Goal: Transaction & Acquisition: Purchase product/service

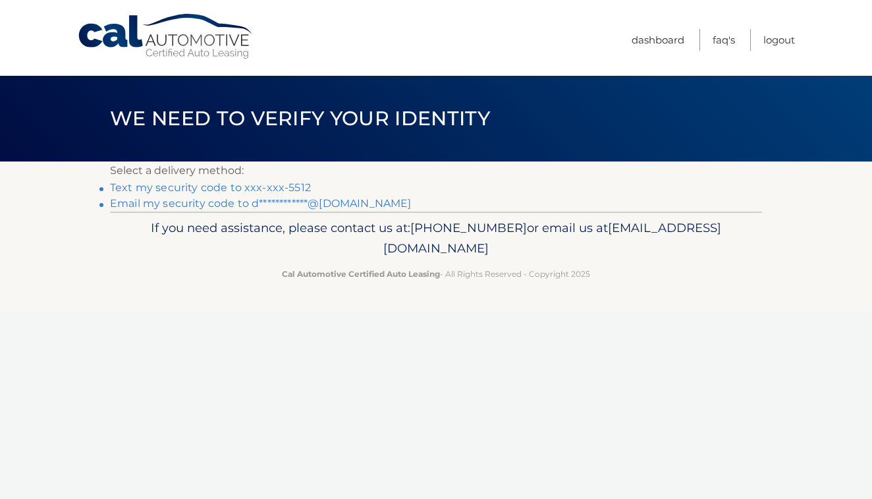
click at [215, 188] on link "Text my security code to xxx-xxx-5512" at bounding box center [210, 187] width 201 height 13
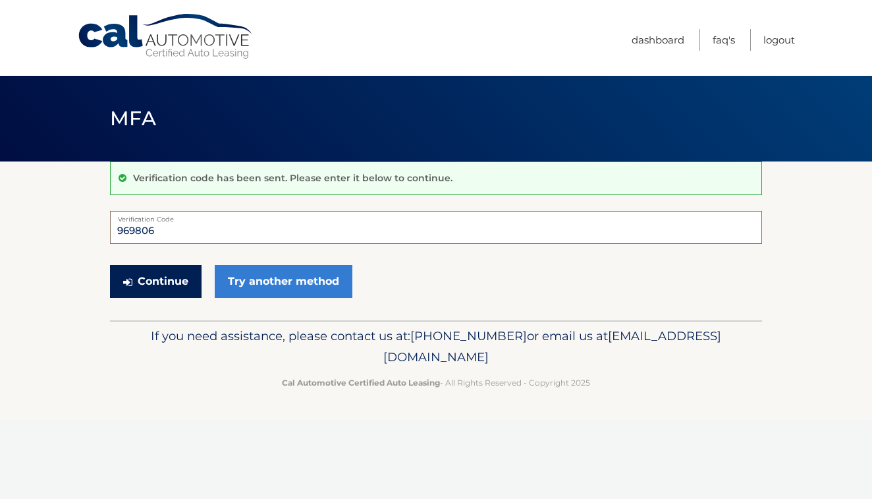
type input "969806"
click at [169, 266] on button "Continue" at bounding box center [156, 281] width 92 height 33
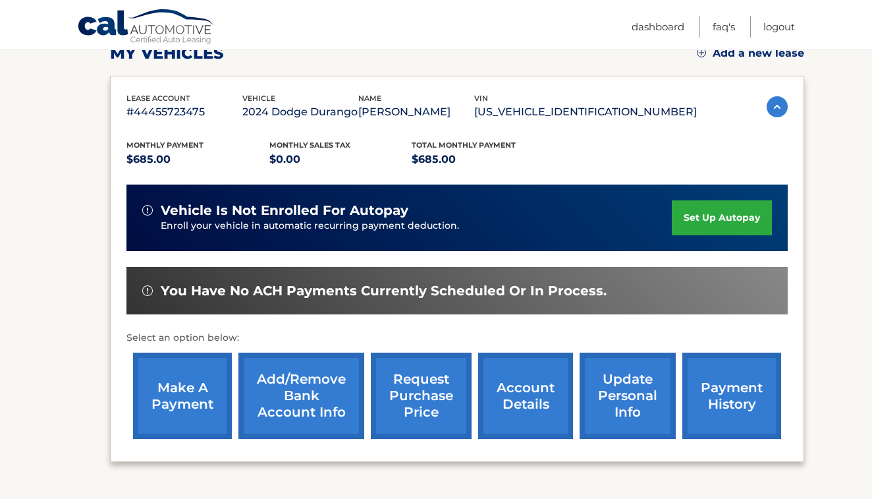
scroll to position [203, 0]
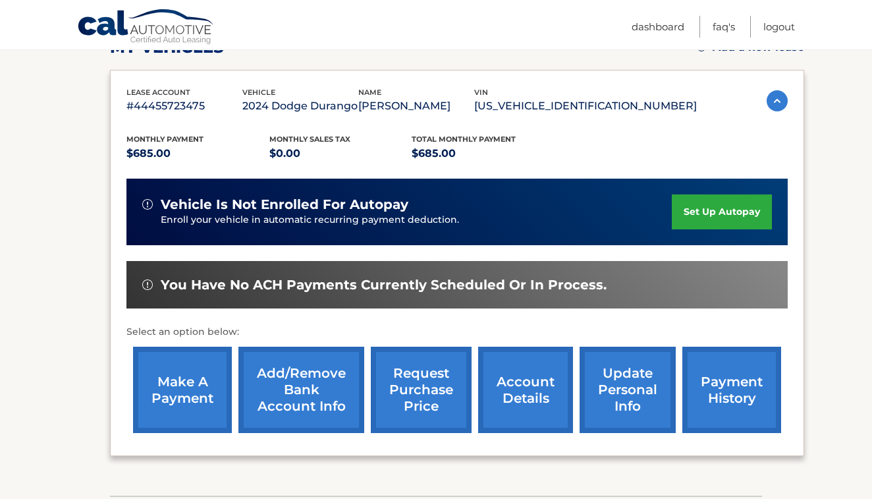
click at [198, 373] on link "make a payment" at bounding box center [182, 389] width 99 height 86
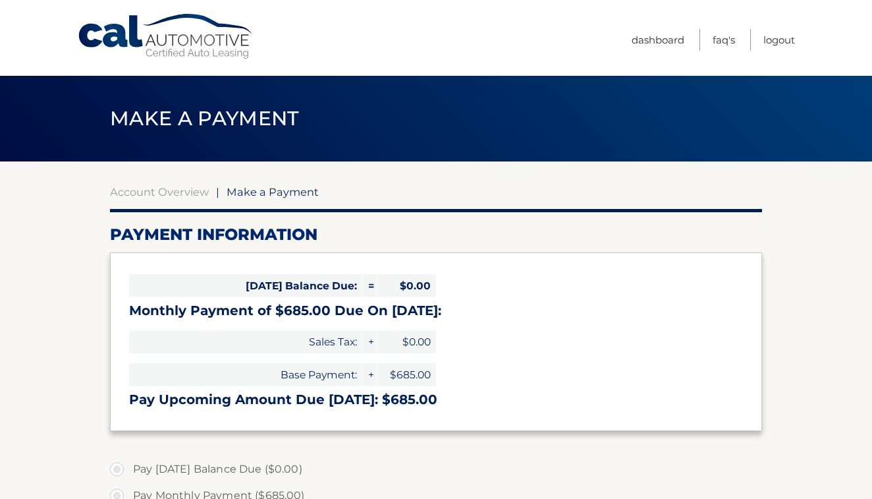
select select "NGRiZTM0ZWQtYTkyOS00ODk3LWFmYTktOWVlZGE4MjcyOWQ3"
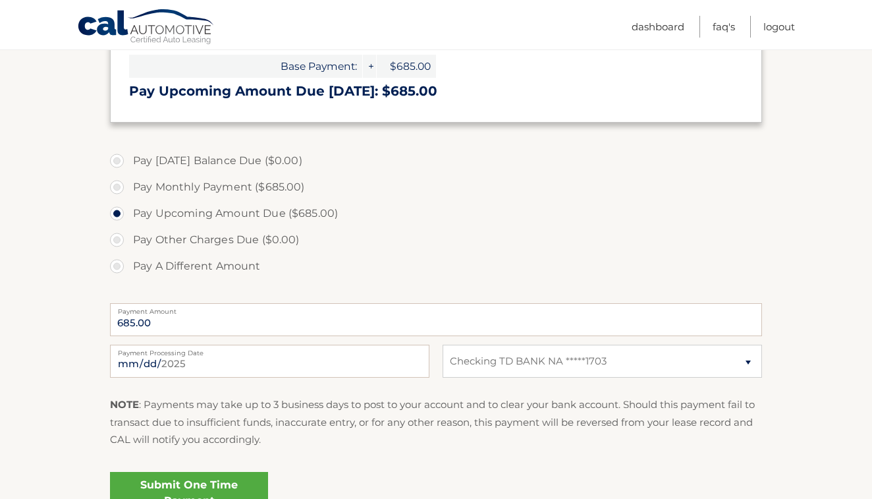
scroll to position [349, 0]
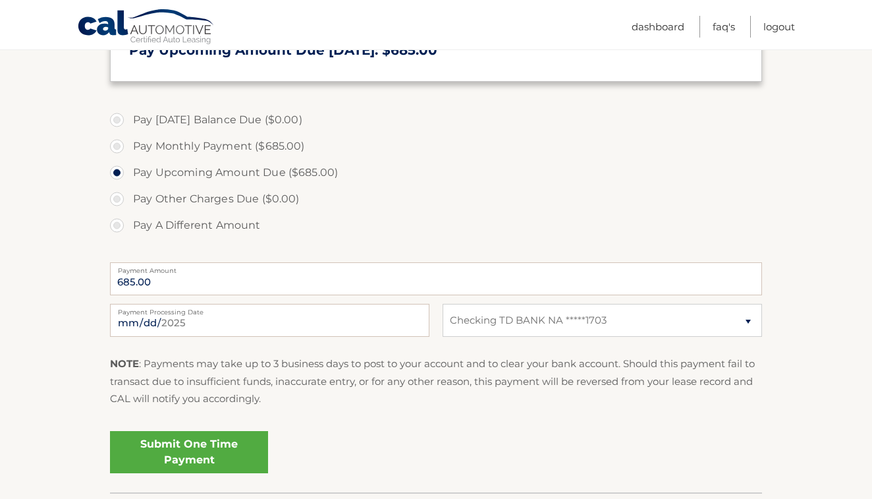
click at [193, 450] on link "Submit One Time Payment" at bounding box center [189, 452] width 158 height 42
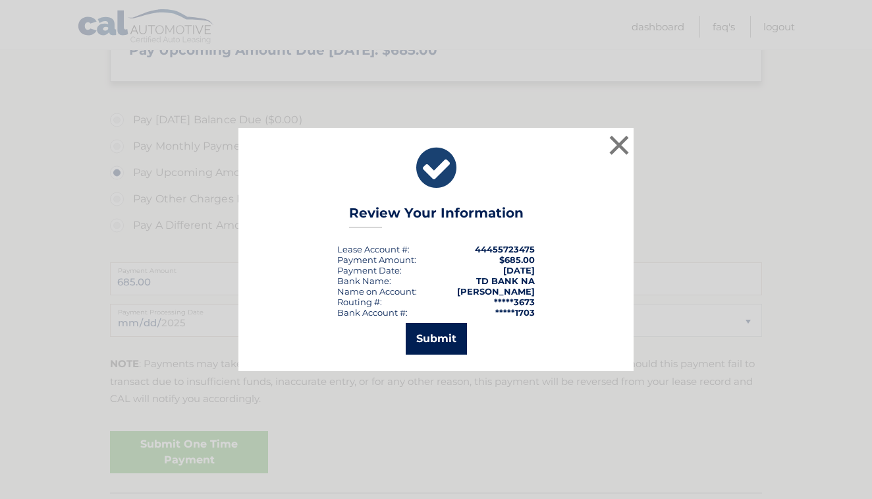
click at [437, 343] on button "Submit" at bounding box center [436, 339] width 61 height 32
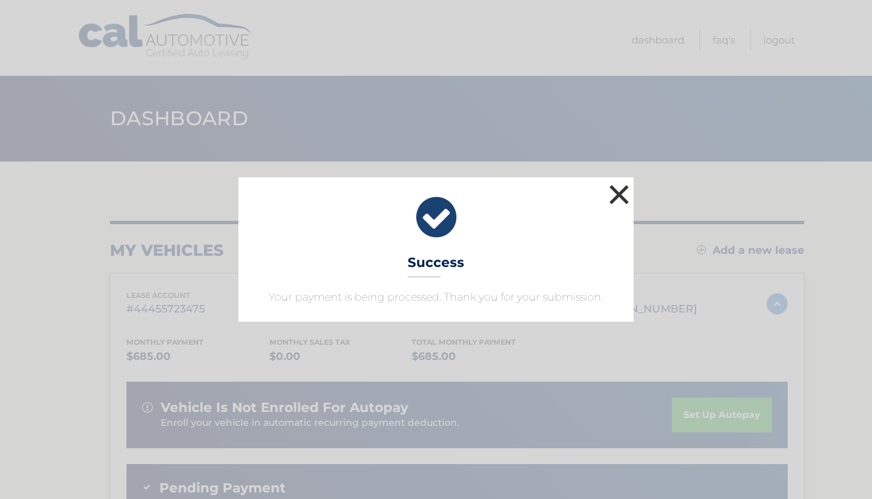
click at [614, 194] on button "×" at bounding box center [619, 194] width 26 height 26
